Goal: Task Accomplishment & Management: Manage account settings

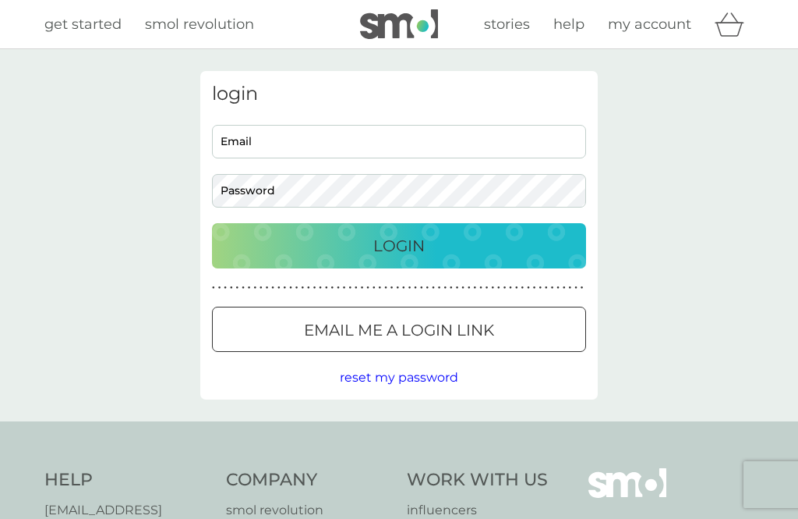
click at [253, 148] on input "Email" at bounding box center [399, 142] width 374 height 34
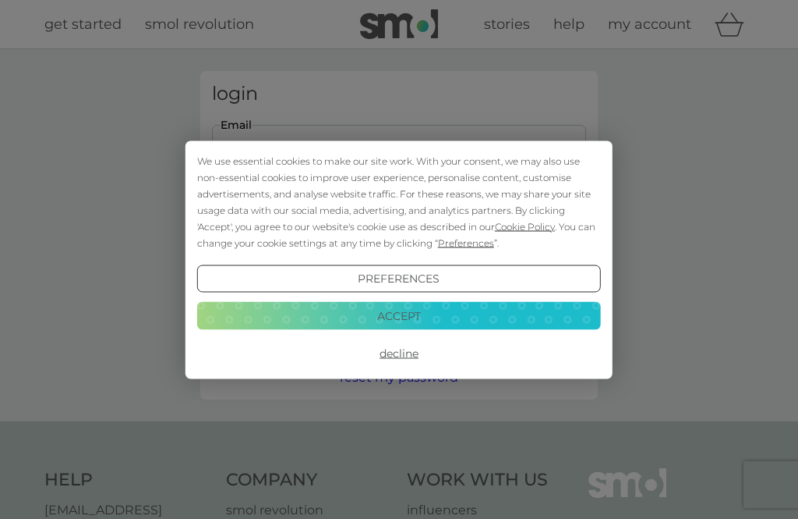
click at [398, 325] on button "Accept" at bounding box center [399, 316] width 404 height 28
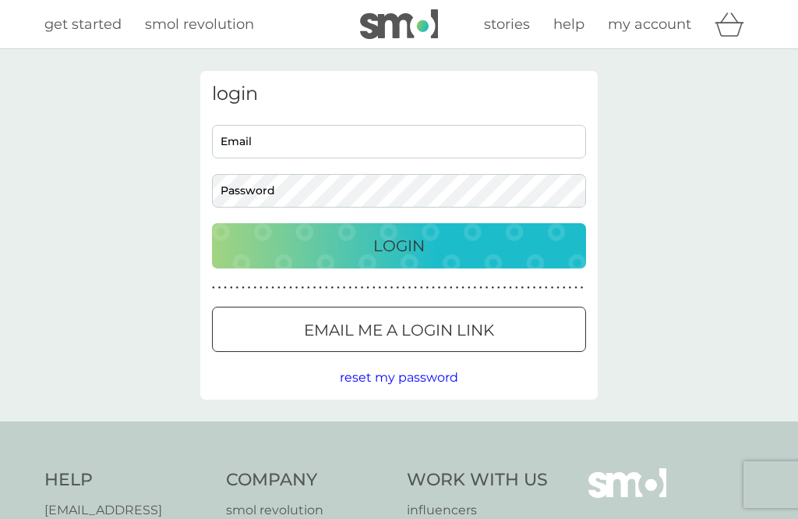
click at [248, 146] on input "Email" at bounding box center [399, 142] width 374 height 34
type input "gill.parish@me.com"
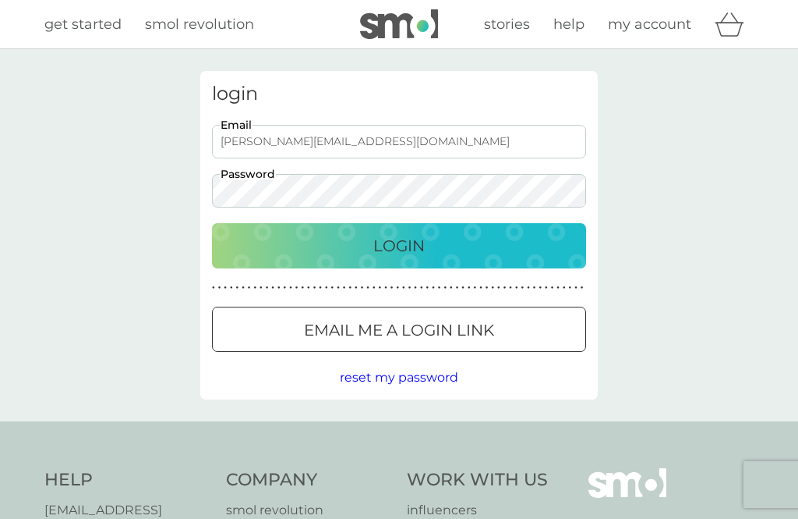
click at [394, 253] on p "Login" at bounding box center [398, 245] width 51 height 25
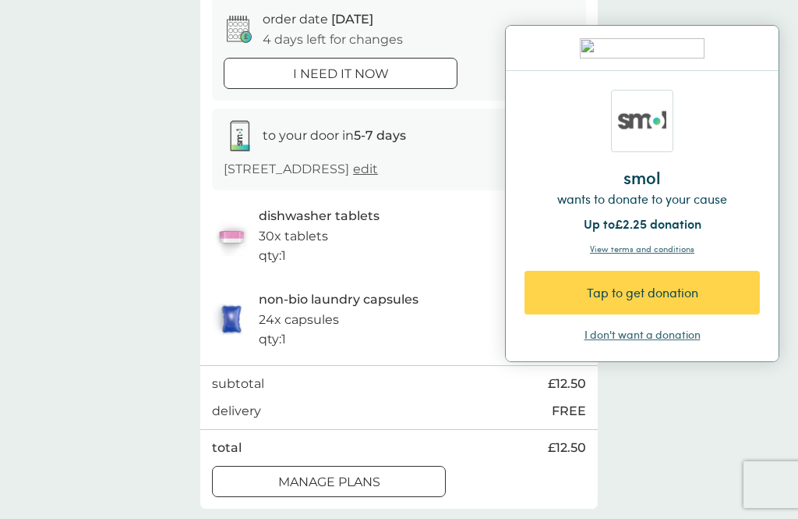
scroll to position [131, 0]
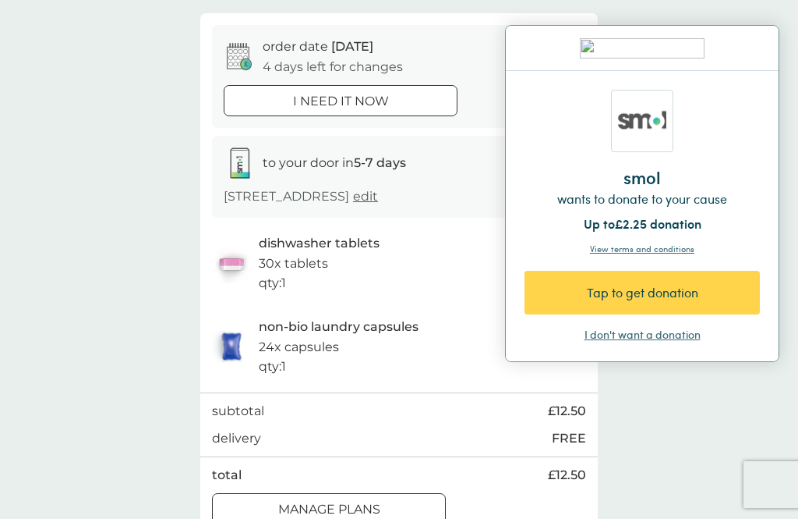
click at [639, 351] on div "smol wants to donate to your cause Up to £2.25 donation View terms and conditio…" at bounding box center [642, 216] width 273 height 290
click at [646, 294] on div "Tap to get donation" at bounding box center [638, 292] width 179 height 19
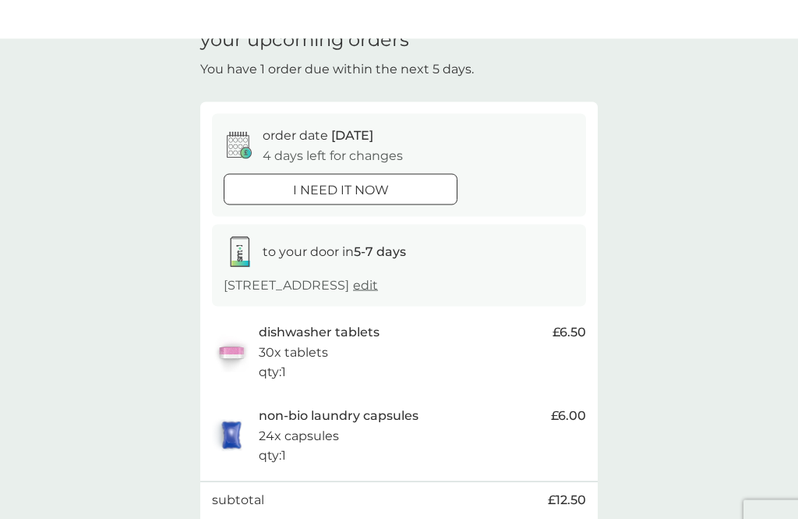
scroll to position [0, 0]
